Goal: Navigation & Orientation: Find specific page/section

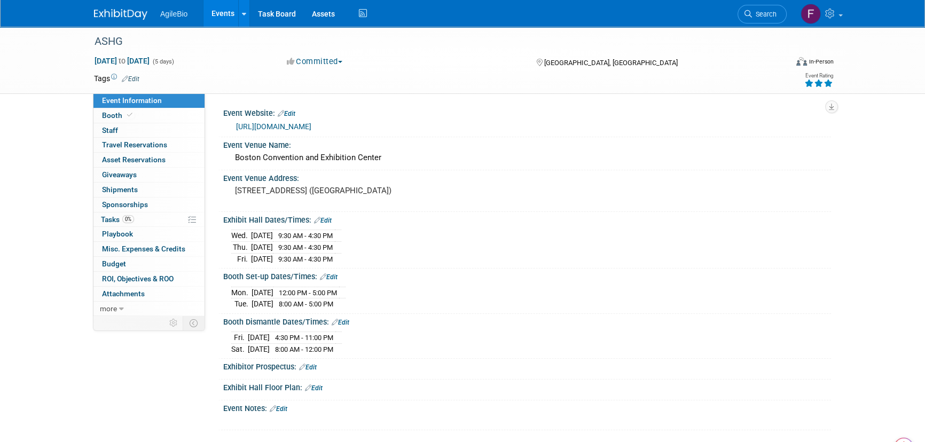
click at [229, 8] on link "Events" at bounding box center [223, 13] width 39 height 27
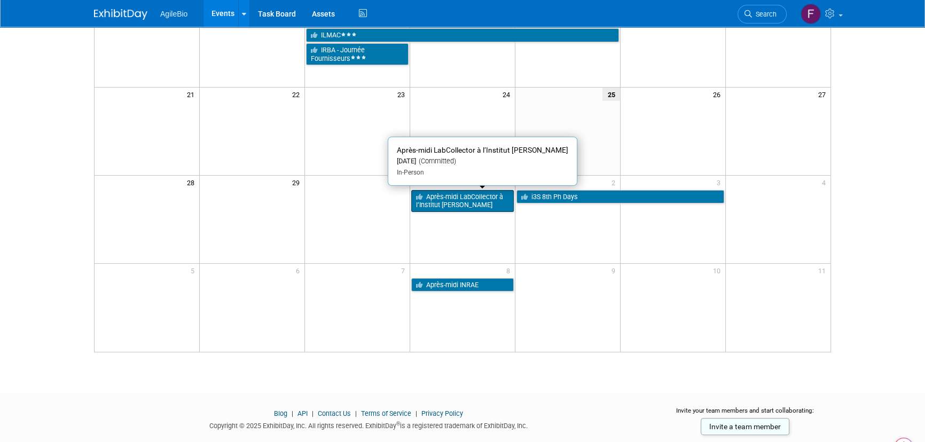
scroll to position [296, 0]
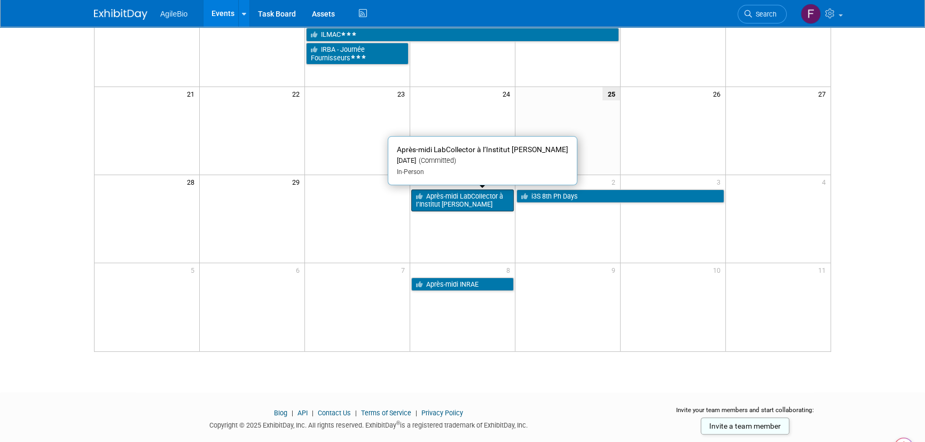
click at [467, 203] on link "Après-midi LabCollector à l’Institut [PERSON_NAME]" at bounding box center [462, 201] width 103 height 22
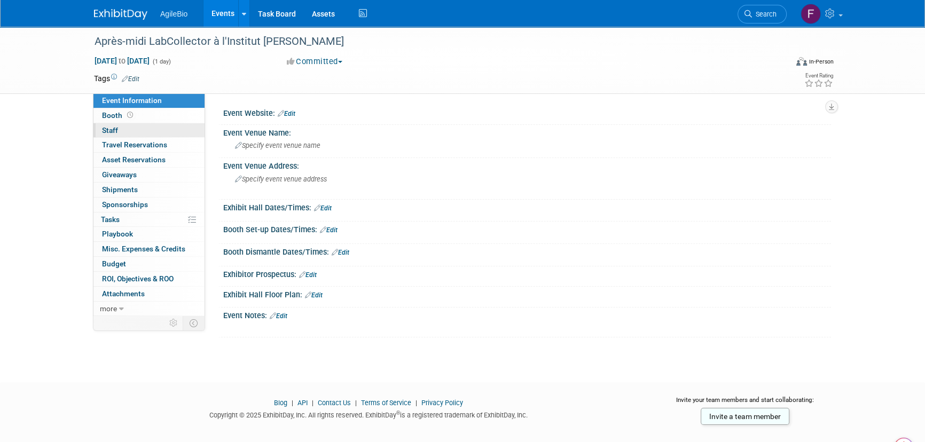
click at [178, 123] on link "0 Staff 0" at bounding box center [148, 130] width 111 height 14
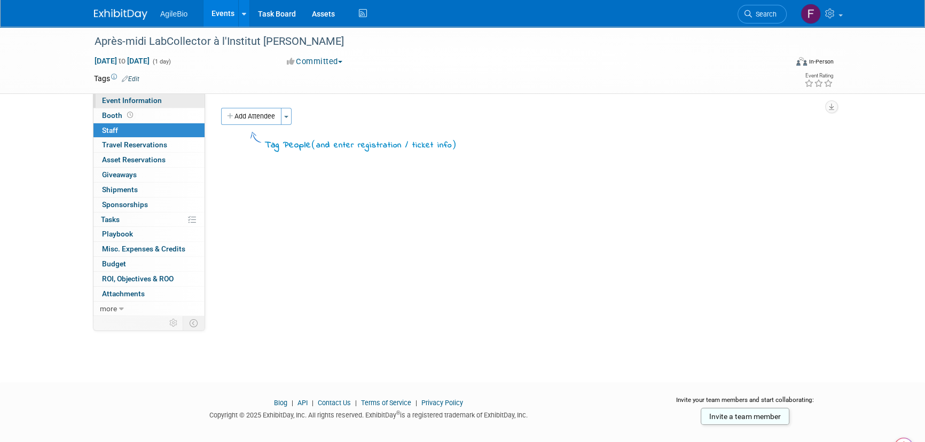
click at [184, 99] on link "Event Information" at bounding box center [148, 100] width 111 height 14
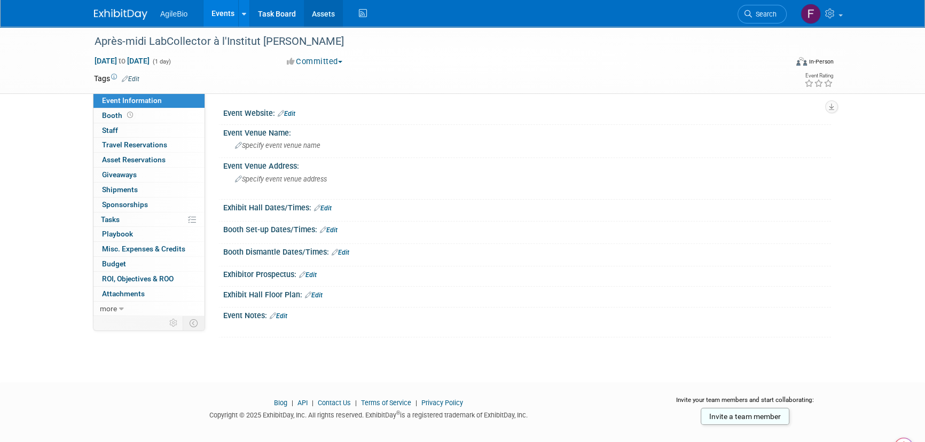
click at [319, 5] on link "Assets" at bounding box center [323, 13] width 39 height 27
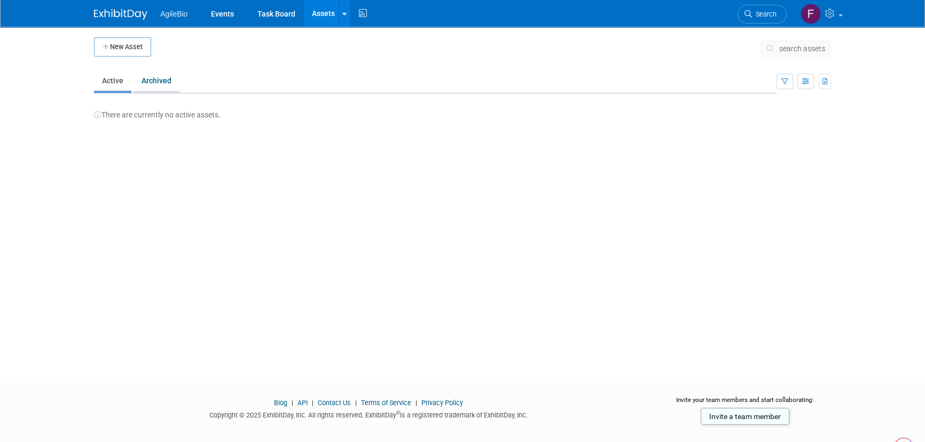
click at [168, 82] on link "Archived" at bounding box center [157, 81] width 46 height 20
click at [112, 82] on link "Active" at bounding box center [112, 81] width 37 height 20
click at [268, 25] on link "Task Board" at bounding box center [276, 13] width 54 height 27
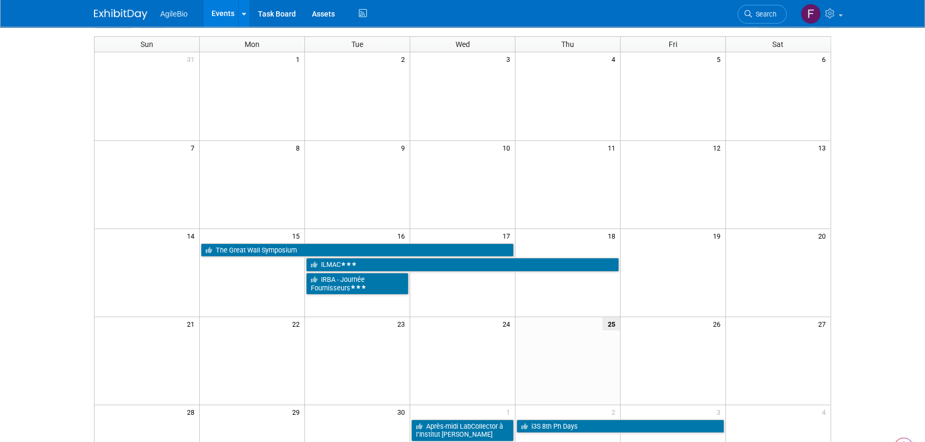
scroll to position [66, 0]
